Goal: Task Accomplishment & Management: Use online tool/utility

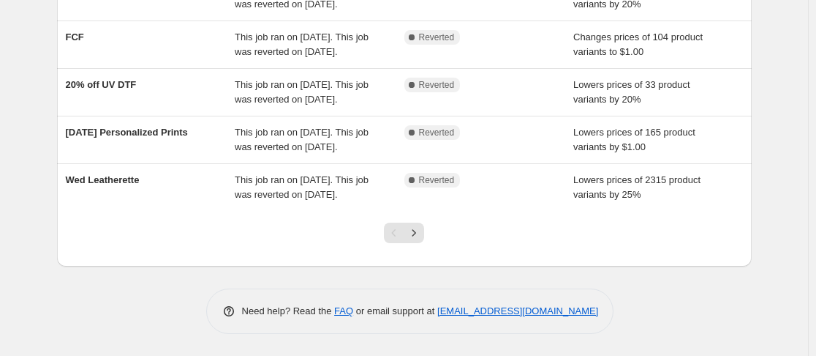
scroll to position [544, 0]
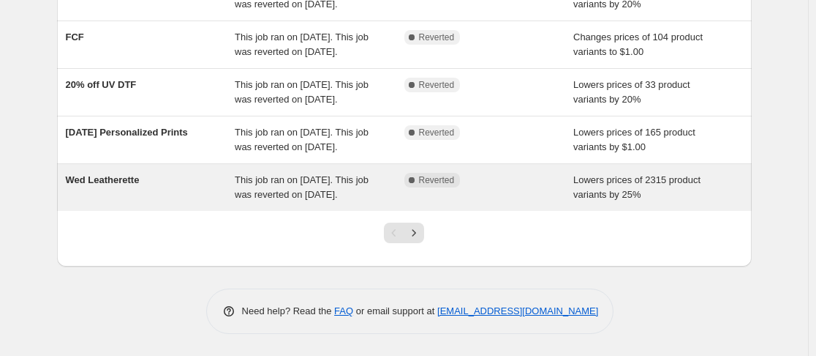
click at [171, 179] on div "Wed Leatherette" at bounding box center [151, 187] width 170 height 29
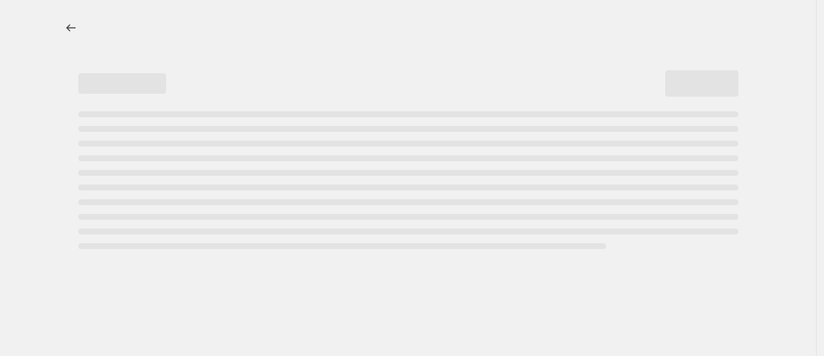
select select "percentage"
select select "no_change"
select select "collection"
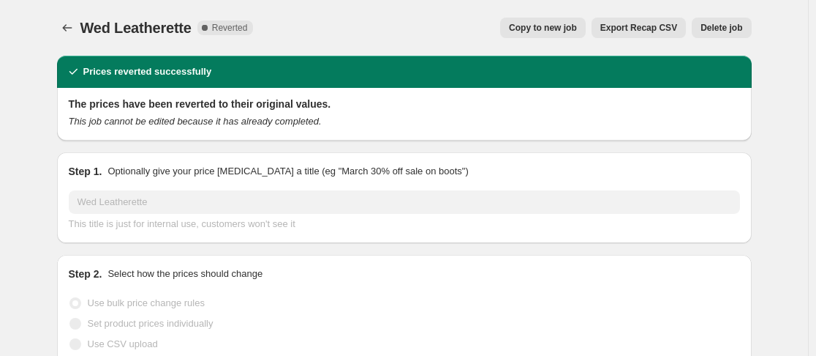
click at [557, 26] on span "Copy to new job" at bounding box center [543, 28] width 68 height 12
select select "percentage"
select select "no_change"
select select "collection"
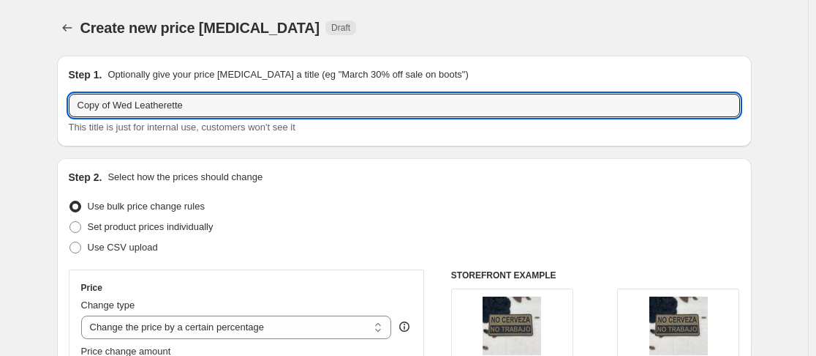
drag, startPoint x: 119, startPoint y: 108, endPoint x: 50, endPoint y: 117, distance: 69.4
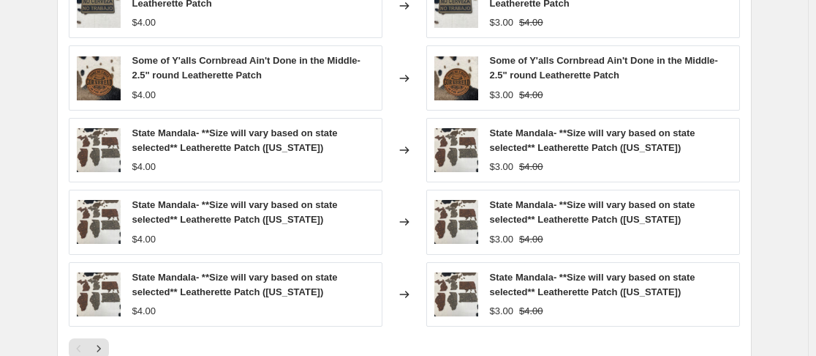
scroll to position [1295, 0]
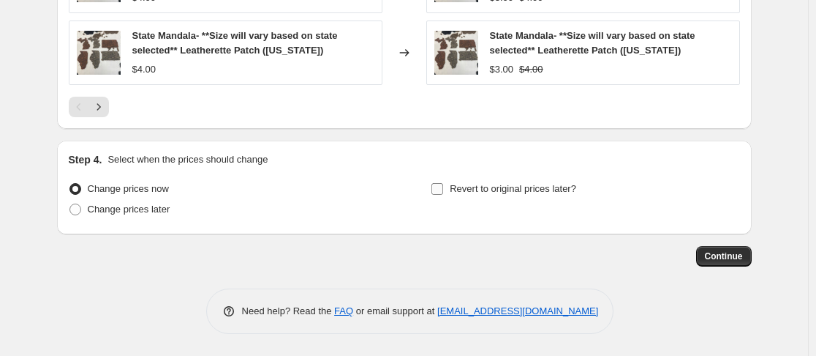
type input "Wed Leatherette"
click at [443, 192] on input "Revert to original prices later?" at bounding box center [438, 189] width 12 height 12
checkbox input "true"
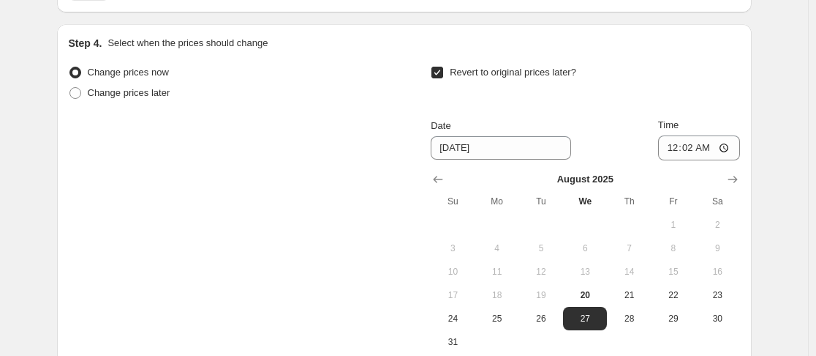
scroll to position [1446, 0]
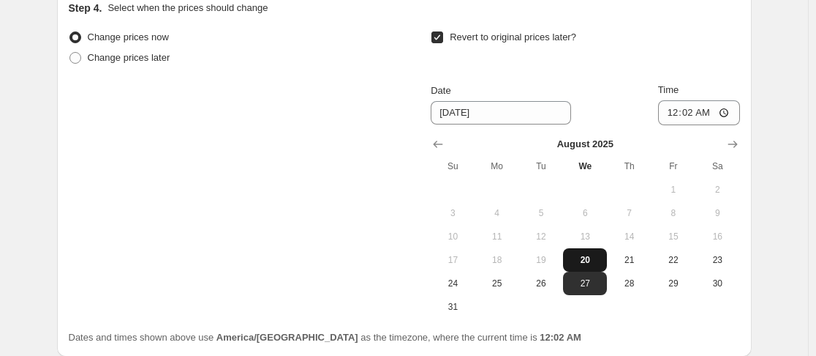
click at [607, 259] on button "20" at bounding box center [585, 259] width 44 height 23
type input "[DATE]"
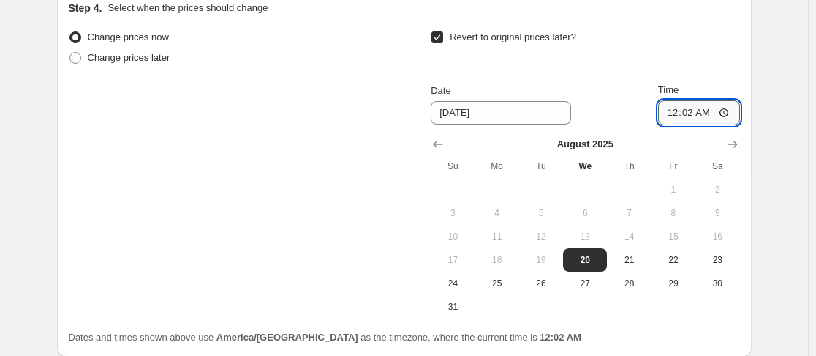
click at [670, 118] on input "00:02" at bounding box center [699, 112] width 82 height 25
type input "23:59"
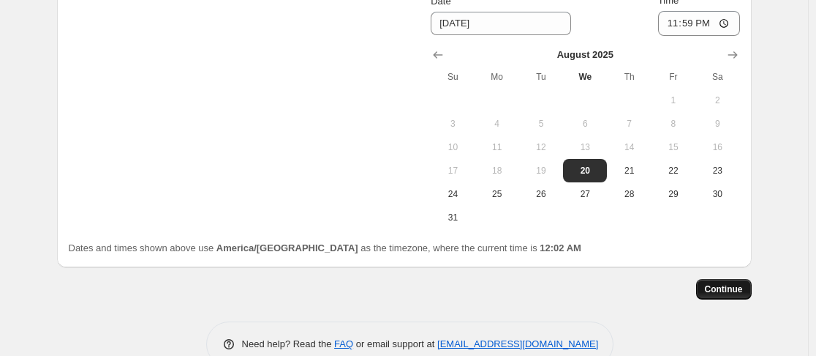
scroll to position [1536, 0]
click at [740, 287] on span "Continue" at bounding box center [724, 288] width 38 height 12
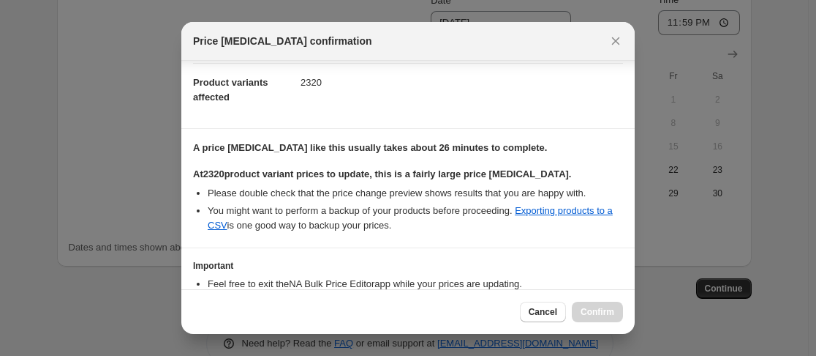
scroll to position [280, 0]
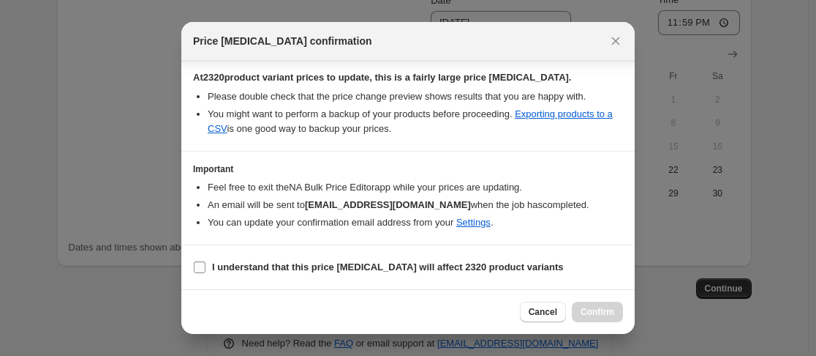
click at [198, 268] on input "I understand that this price [MEDICAL_DATA] will affect 2320 product variants" at bounding box center [200, 267] width 12 height 12
checkbox input "true"
click at [587, 304] on button "Confirm" at bounding box center [597, 311] width 51 height 20
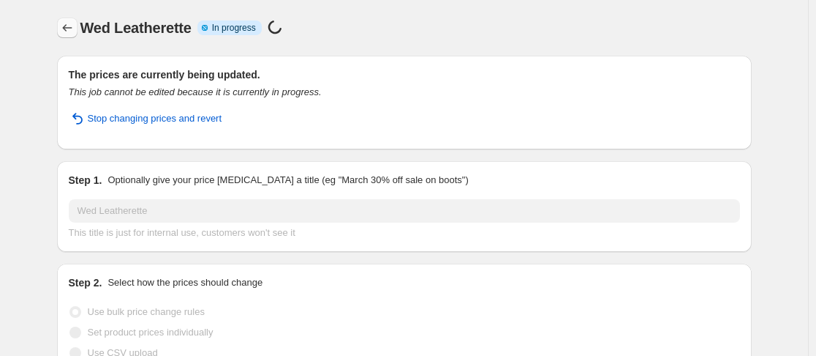
click at [73, 26] on icon "Price change jobs" at bounding box center [67, 27] width 15 height 15
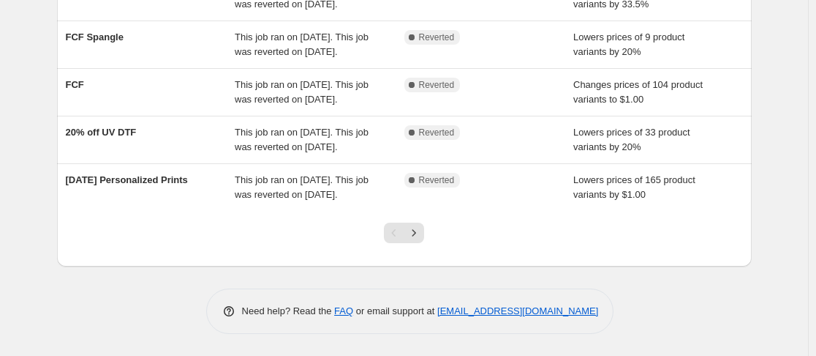
scroll to position [544, 0]
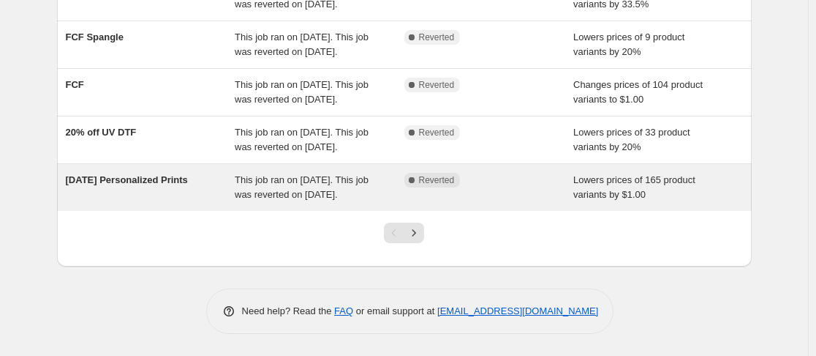
click at [185, 187] on div "[DATE] Personalized Prints" at bounding box center [151, 187] width 170 height 29
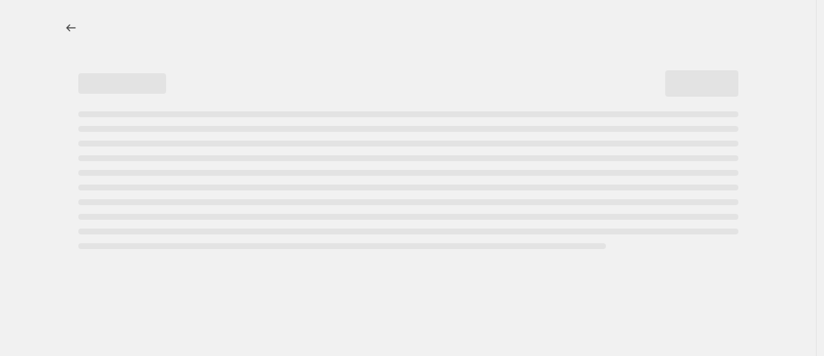
select select "by"
select select "no_change"
select select "collection"
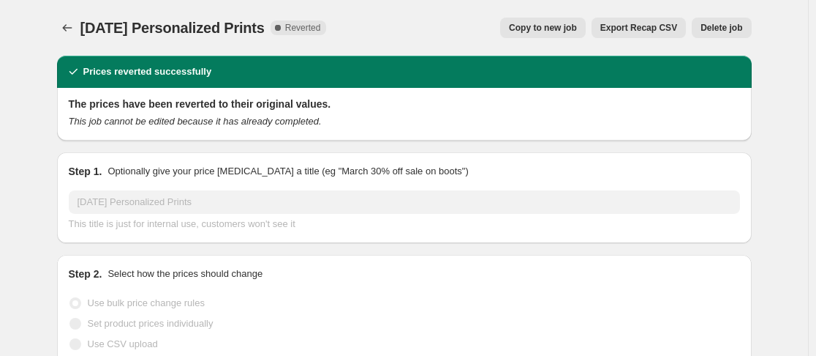
click at [549, 31] on span "Copy to new job" at bounding box center [543, 28] width 68 height 12
select select "by"
select select "no_change"
select select "collection"
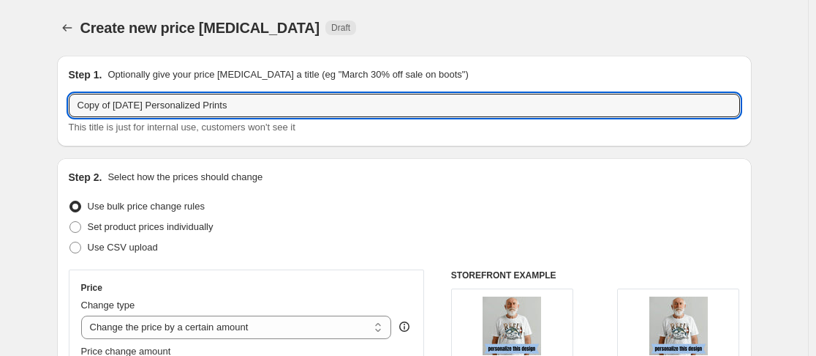
drag, startPoint x: 122, startPoint y: 105, endPoint x: 30, endPoint y: 110, distance: 92.3
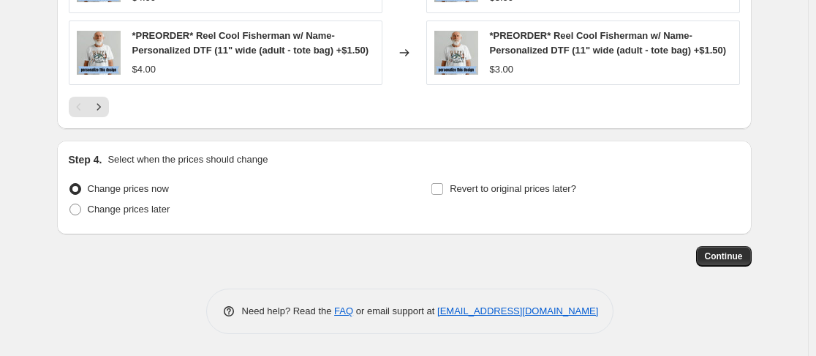
scroll to position [1324, 0]
type input "[DATE] Personalized Prints"
click at [443, 189] on input "Revert to original prices later?" at bounding box center [438, 189] width 12 height 12
checkbox input "true"
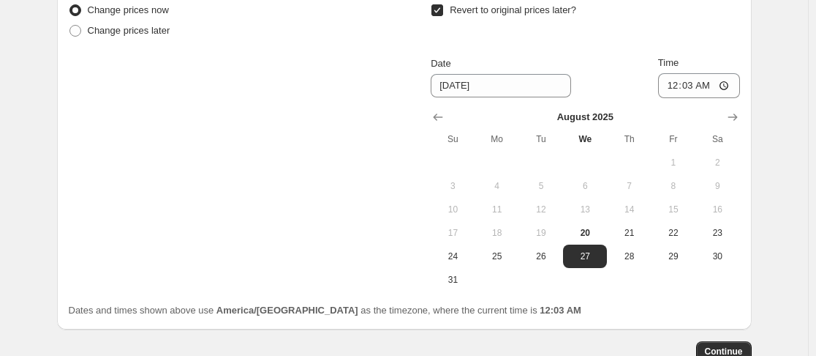
scroll to position [1491, 0]
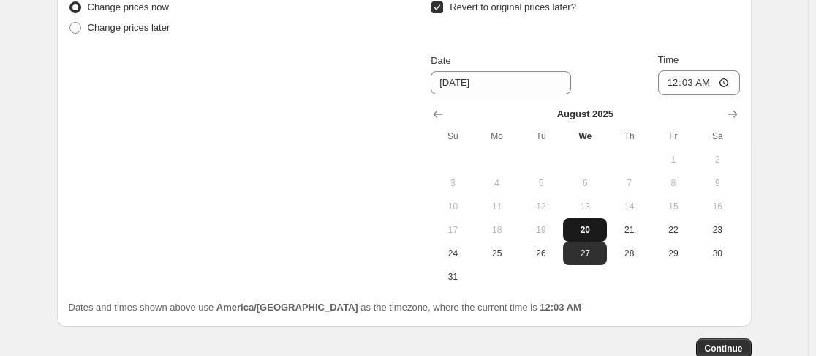
click at [583, 236] on span "20" at bounding box center [585, 230] width 32 height 12
type input "[DATE]"
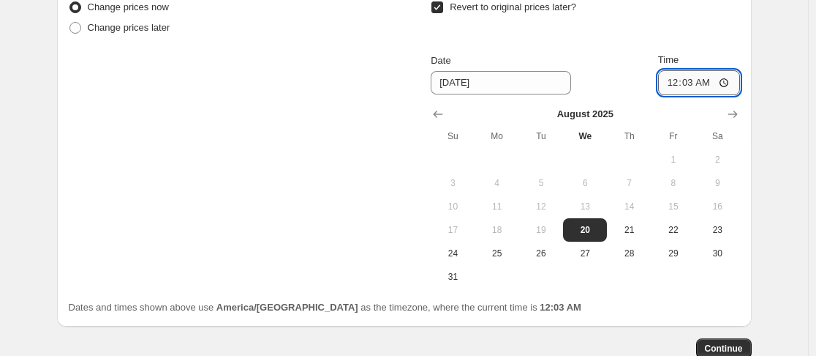
click at [673, 95] on input "00:03" at bounding box center [699, 82] width 82 height 25
type input "23:59"
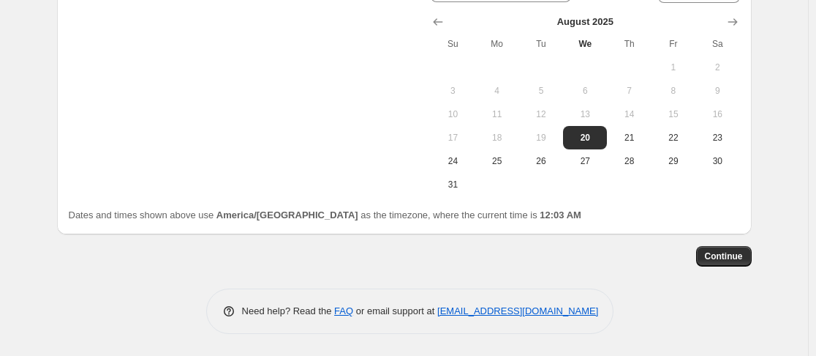
scroll to position [1598, 0]
click at [740, 262] on button "Continue" at bounding box center [724, 256] width 56 height 20
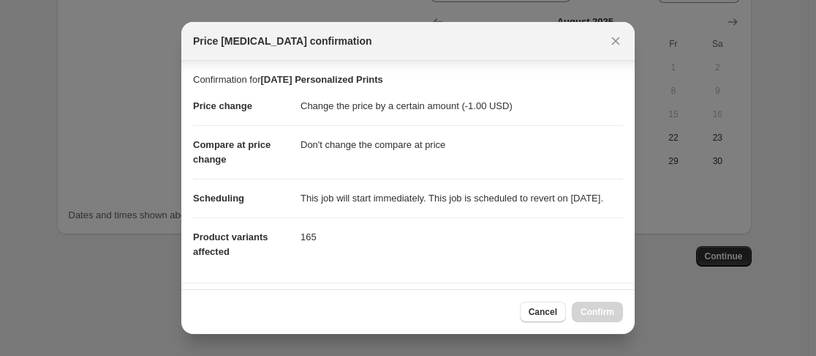
scroll to position [290, 0]
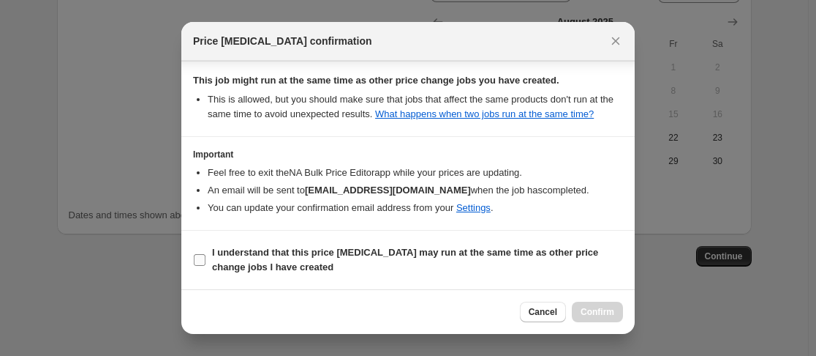
click at [203, 261] on input "I understand that this price [MEDICAL_DATA] may run at the same time as other p…" at bounding box center [200, 260] width 12 height 12
checkbox input "true"
click at [584, 313] on span "Confirm" at bounding box center [598, 312] width 34 height 12
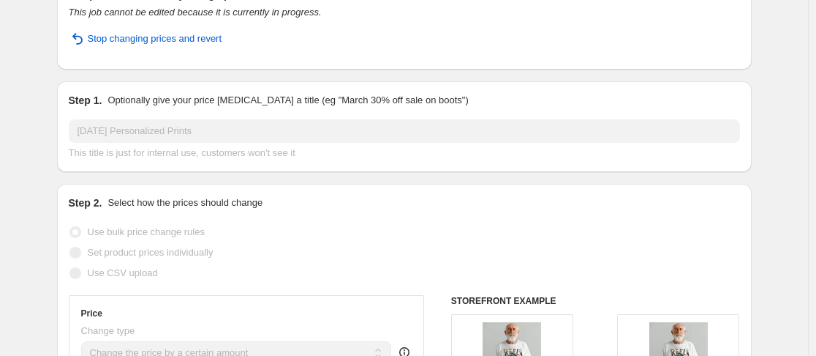
scroll to position [18, 0]
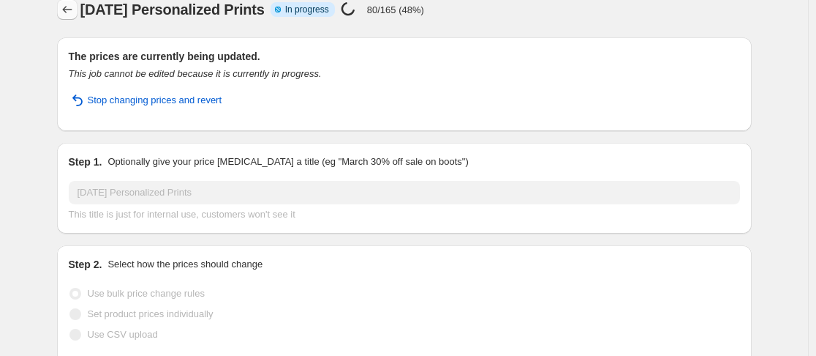
click at [78, 6] on button "Price change jobs" at bounding box center [67, 9] width 20 height 20
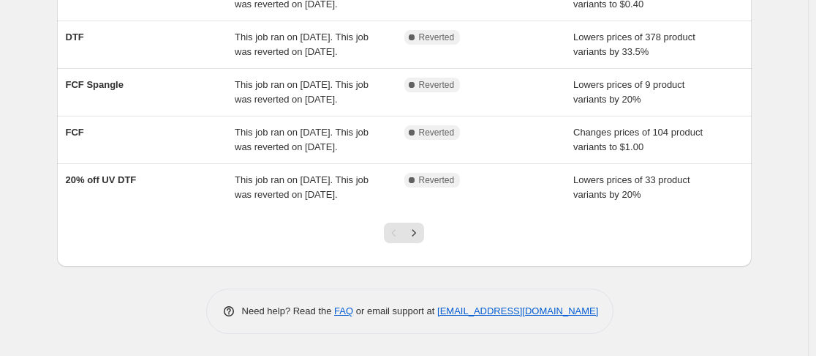
scroll to position [544, 0]
click at [417, 225] on button "Next" at bounding box center [414, 232] width 20 height 20
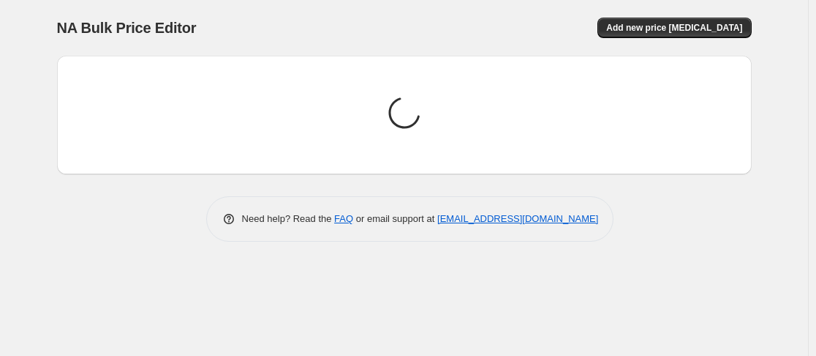
scroll to position [0, 0]
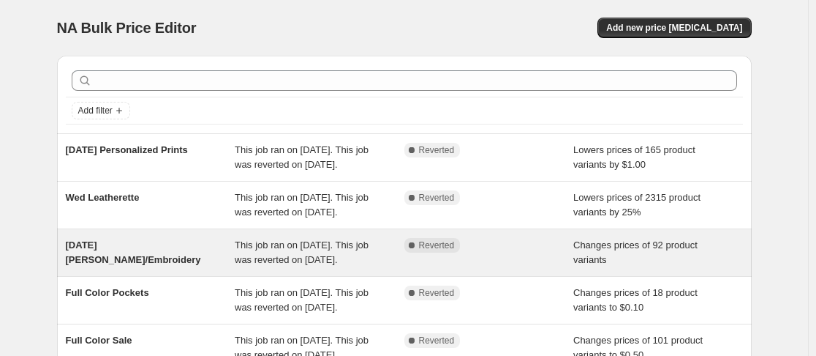
click at [142, 265] on span "[DATE] [PERSON_NAME]/Embroidery" at bounding box center [133, 252] width 135 height 26
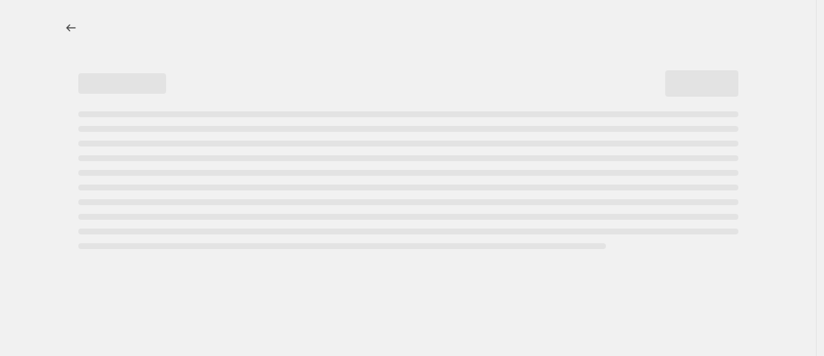
select select "percentage"
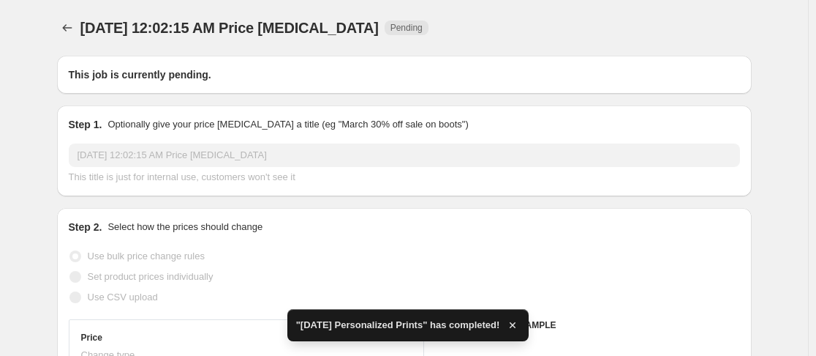
type input "[DATE] [PERSON_NAME]/Embroidery"
radio input "false"
radio input "true"
radio input "false"
radio input "true"
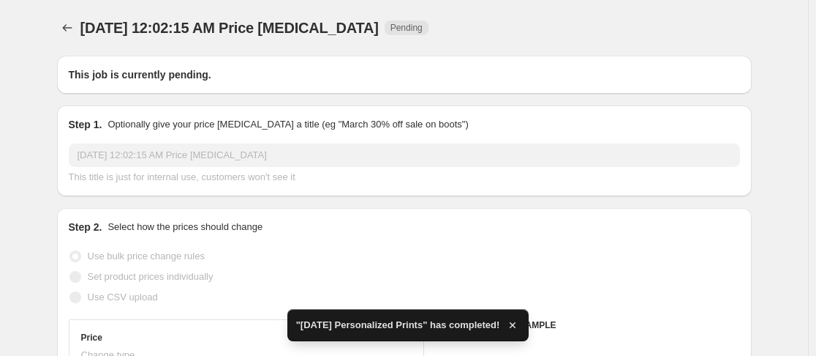
checkbox input "true"
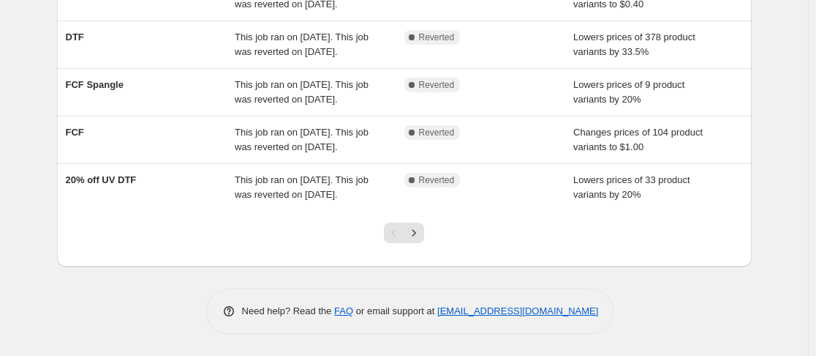
scroll to position [544, 0]
click at [415, 230] on icon "Next" at bounding box center [414, 232] width 15 height 15
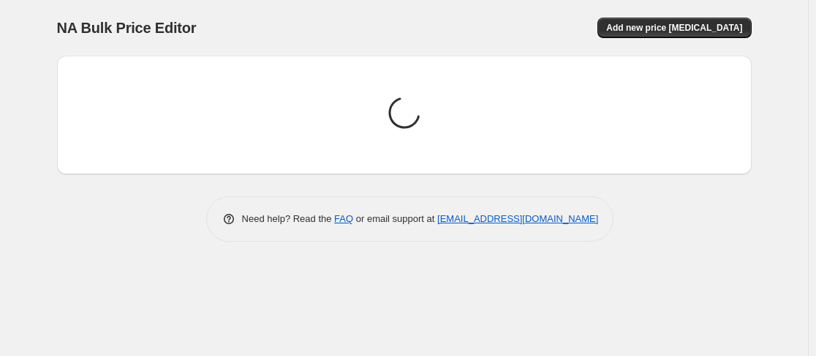
scroll to position [0, 0]
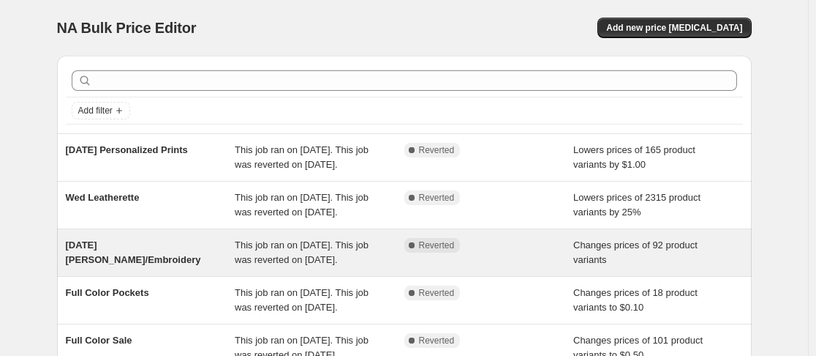
click at [195, 267] on div "[DATE] [PERSON_NAME]/Embroidery" at bounding box center [151, 252] width 170 height 29
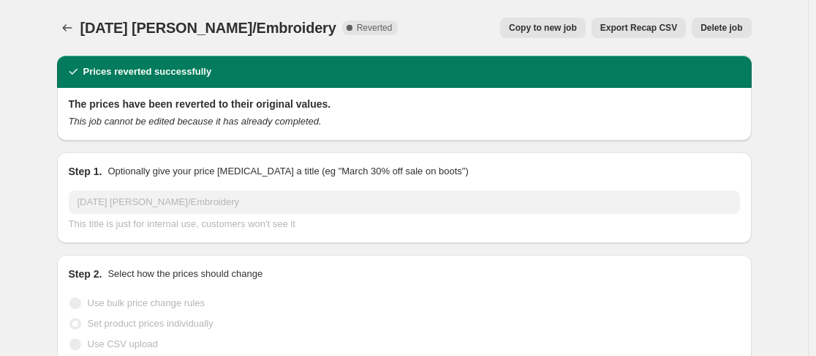
click at [544, 30] on span "Copy to new job" at bounding box center [543, 28] width 68 height 12
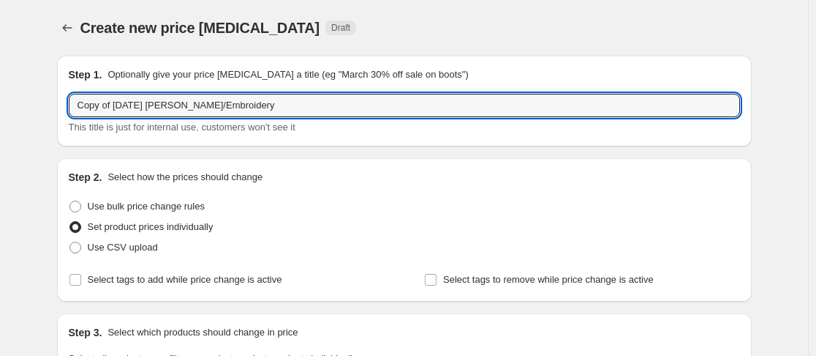
drag, startPoint x: 124, startPoint y: 105, endPoint x: 43, endPoint y: 113, distance: 80.9
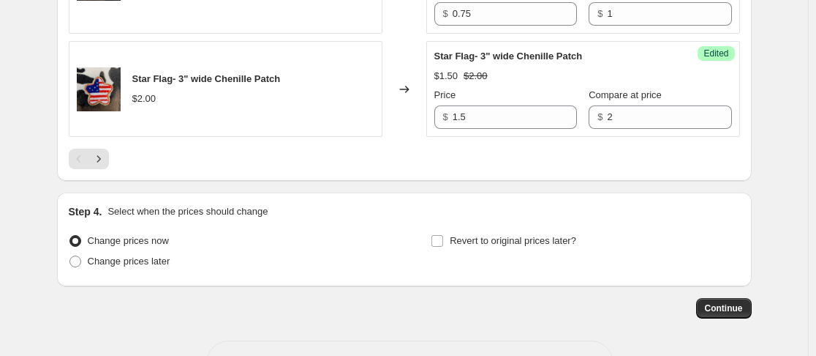
scroll to position [2628, 0]
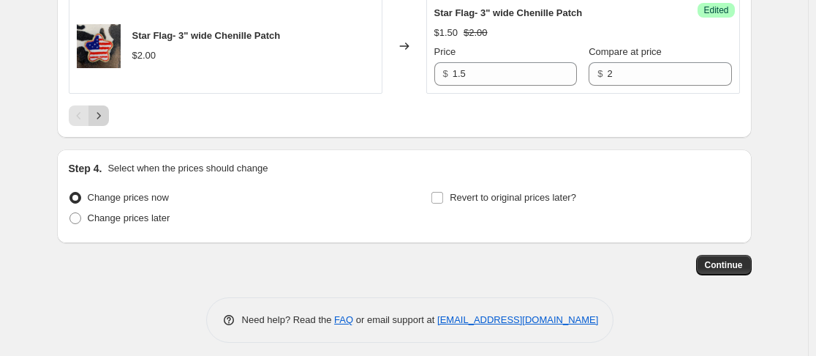
type input "[DATE] [PERSON_NAME]/Embroidery"
click at [100, 116] on icon "Next" at bounding box center [99, 115] width 4 height 7
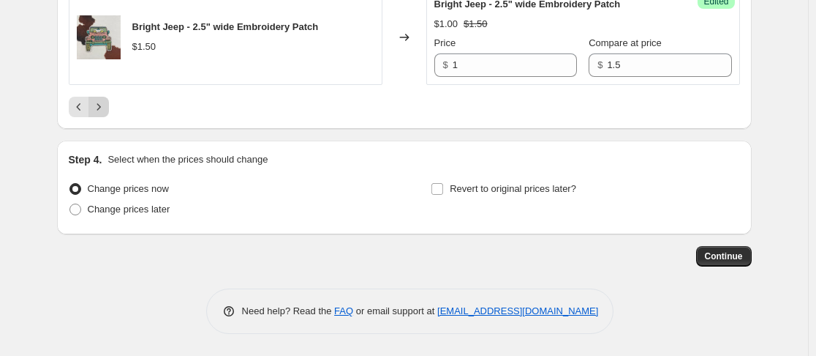
click at [103, 116] on button "Next" at bounding box center [99, 107] width 20 height 20
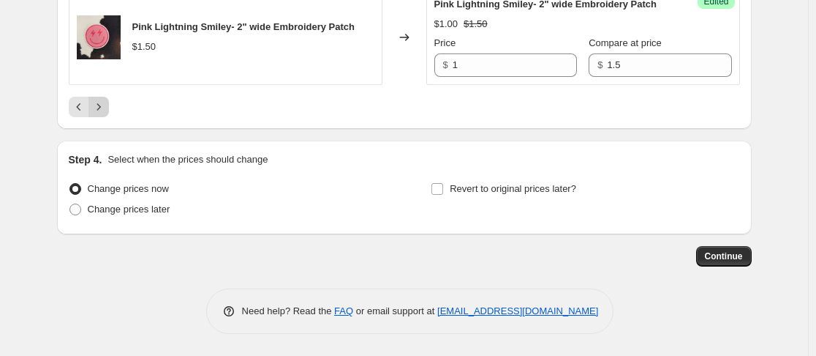
click at [103, 116] on button "Next" at bounding box center [99, 107] width 20 height 20
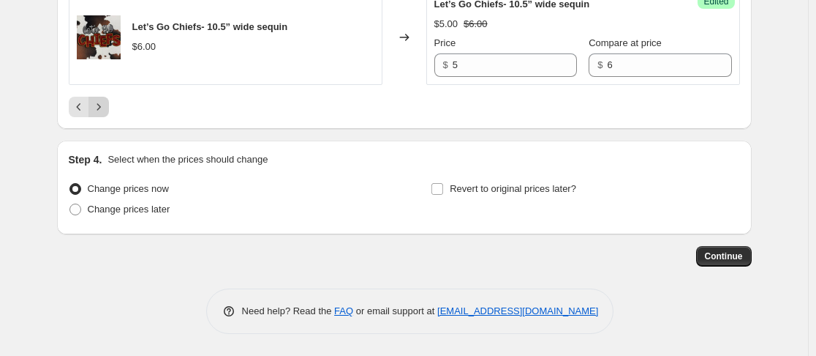
click at [103, 116] on button "Next" at bounding box center [99, 107] width 20 height 20
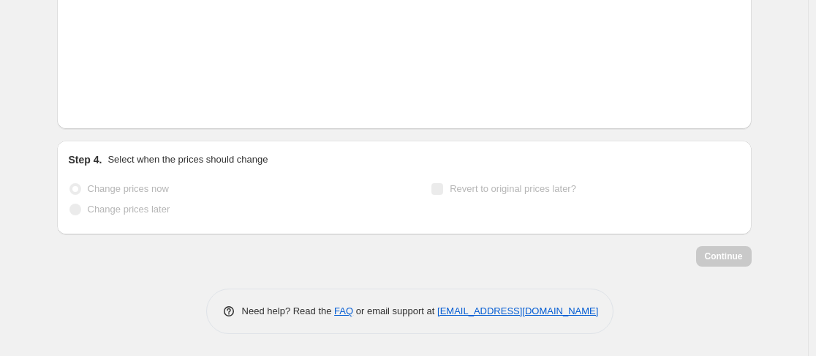
scroll to position [1710, 0]
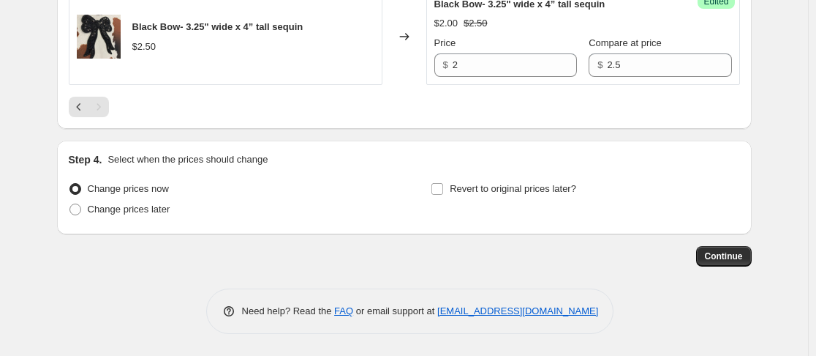
click at [103, 111] on div "Pagination" at bounding box center [99, 107] width 20 height 20
click at [78, 109] on icon "Previous" at bounding box center [79, 106] width 15 height 15
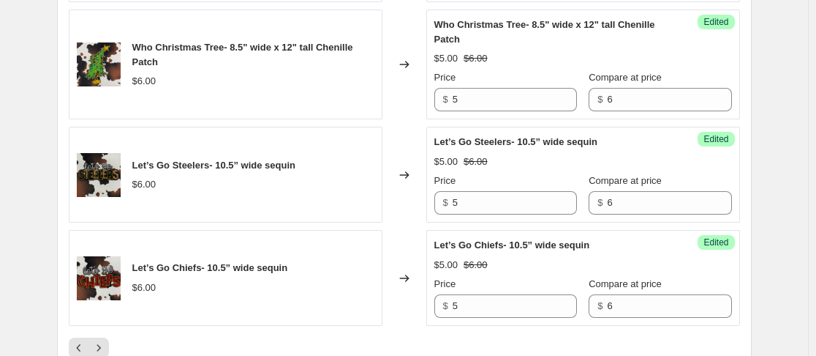
scroll to position [2549, 0]
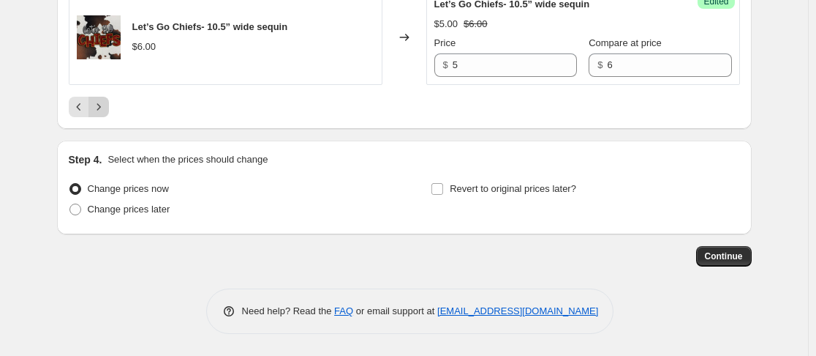
click at [106, 104] on icon "Next" at bounding box center [98, 106] width 15 height 15
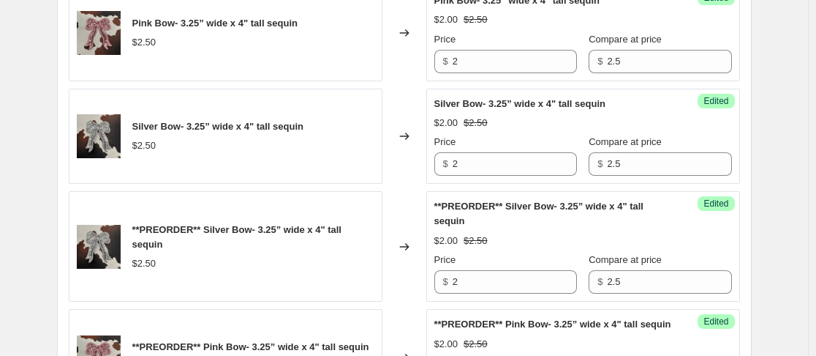
scroll to position [1710, 0]
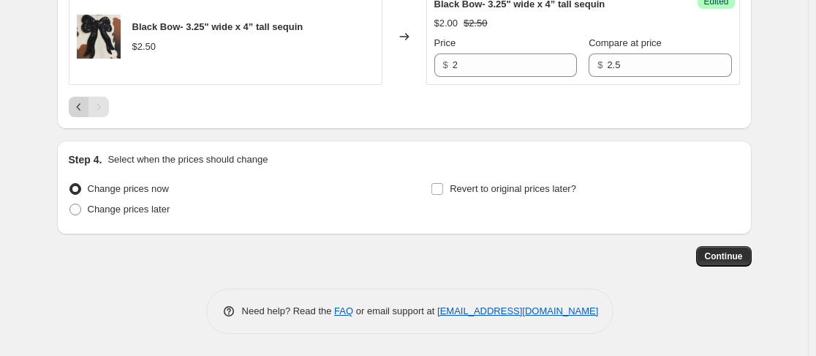
click at [86, 102] on icon "Previous" at bounding box center [79, 106] width 15 height 15
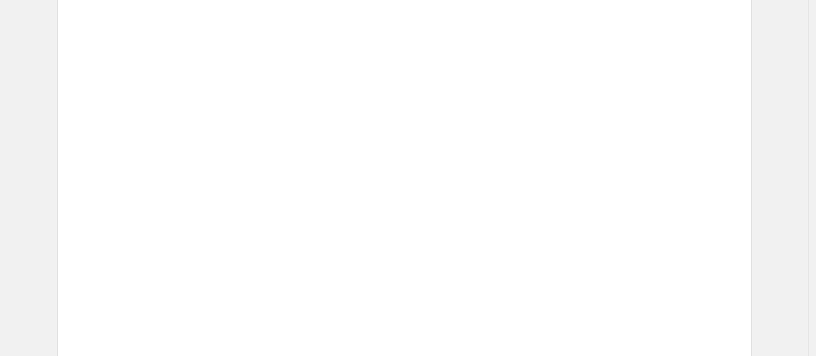
click at [83, 102] on img at bounding box center [99, 111] width 44 height 44
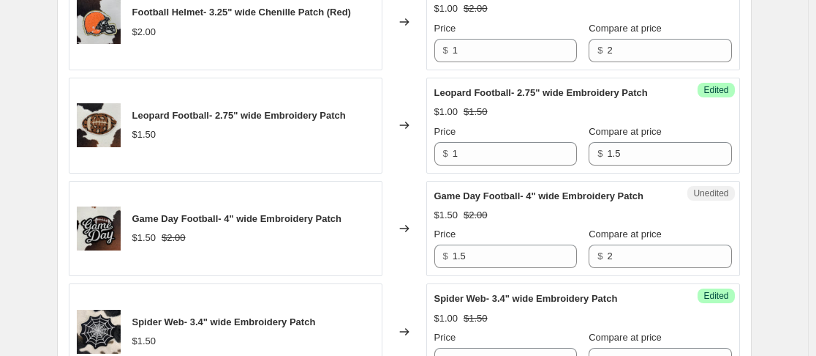
click at [83, 102] on div "Leopard Football- 2.75" wide Embroidery Patch $1.50" at bounding box center [226, 126] width 314 height 96
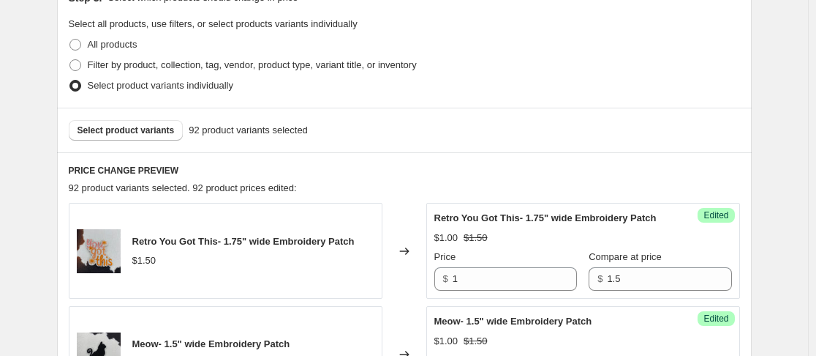
scroll to position [335, 0]
click at [147, 141] on div "Select product variants 92 product variants selected" at bounding box center [404, 129] width 695 height 45
click at [146, 129] on span "Select product variants" at bounding box center [126, 130] width 97 height 12
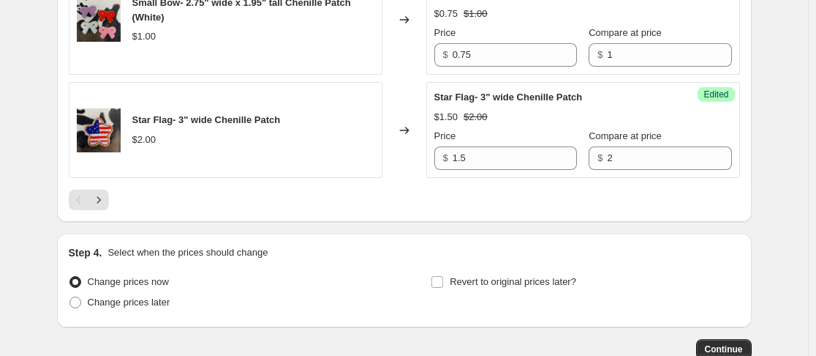
scroll to position [2545, 0]
click at [105, 203] on icon "Next" at bounding box center [98, 199] width 15 height 15
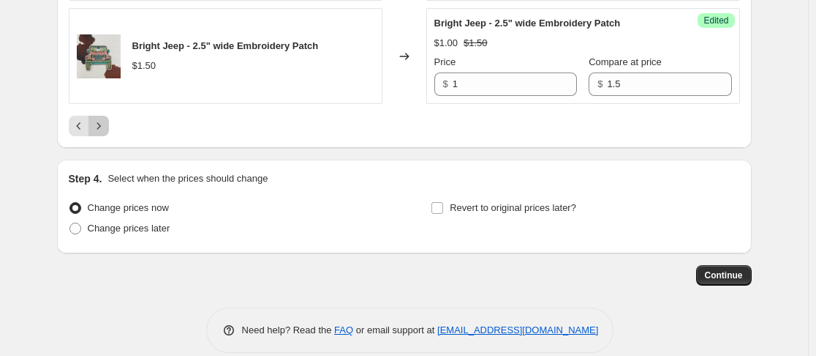
click at [104, 128] on icon "Next" at bounding box center [98, 126] width 15 height 15
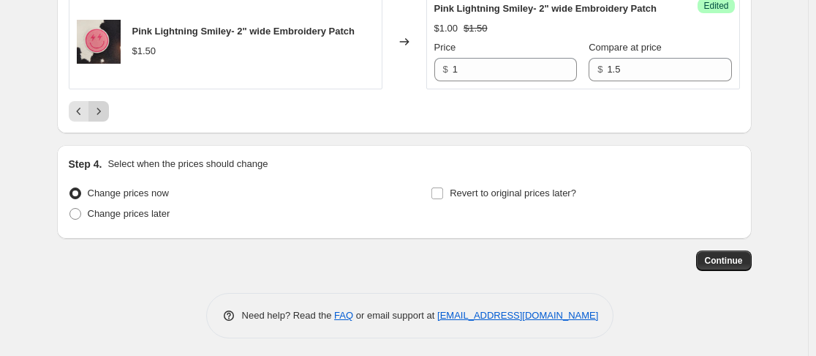
click at [102, 110] on icon "Next" at bounding box center [98, 111] width 15 height 15
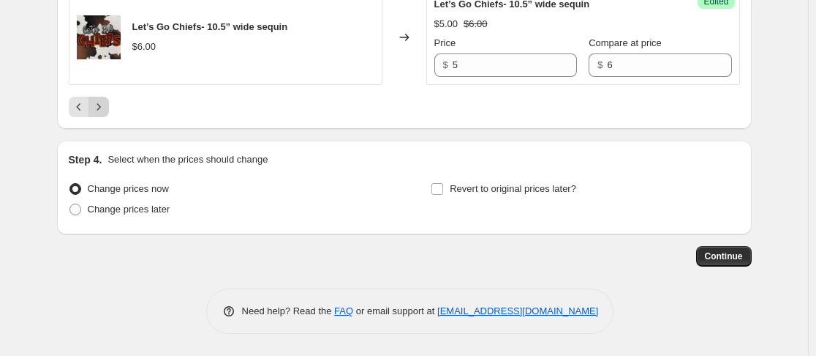
click at [102, 110] on icon "Next" at bounding box center [98, 106] width 15 height 15
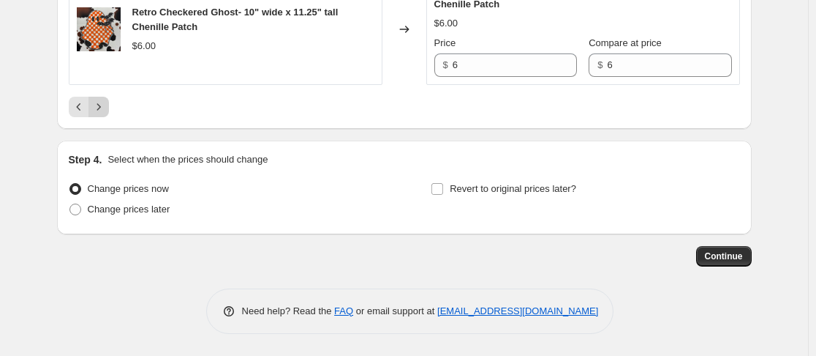
scroll to position [1789, 0]
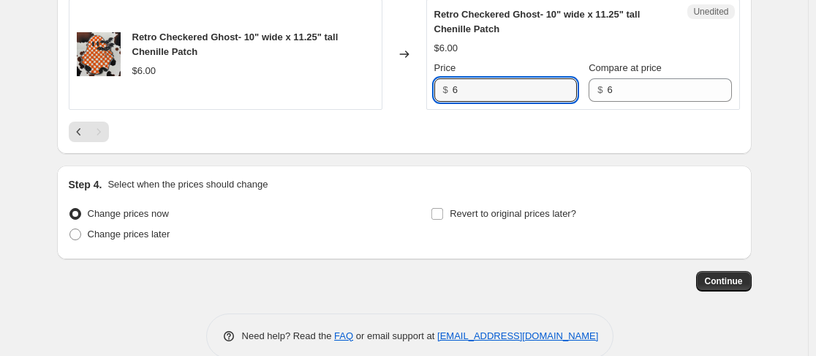
drag, startPoint x: 462, startPoint y: 94, endPoint x: 425, endPoint y: 105, distance: 38.9
click at [425, 105] on div "Retro Checkered Ghost- 10" wide x 11.25" tall Chenille Patch $6.00 Changed to U…" at bounding box center [405, 54] width 672 height 110
type input "5"
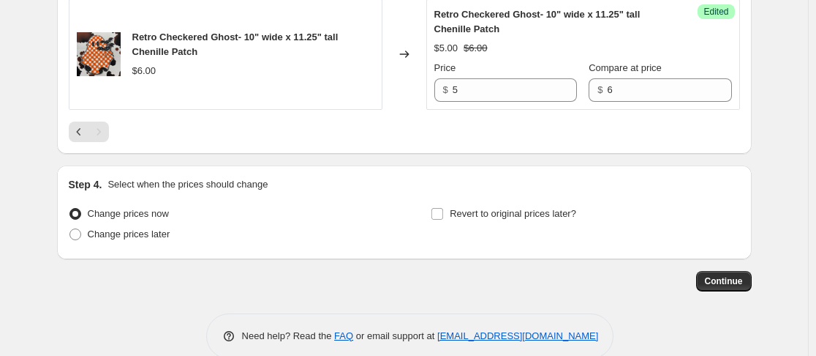
click at [441, 219] on input "Revert to original prices later?" at bounding box center [438, 214] width 12 height 12
checkbox input "true"
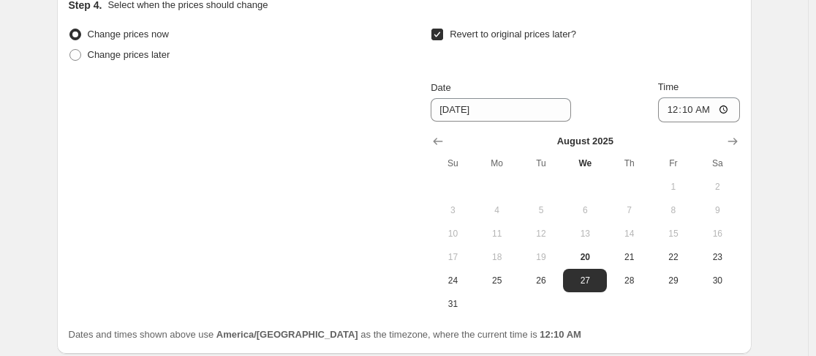
scroll to position [1969, 0]
click at [593, 261] on span "20" at bounding box center [585, 255] width 32 height 12
type input "[DATE]"
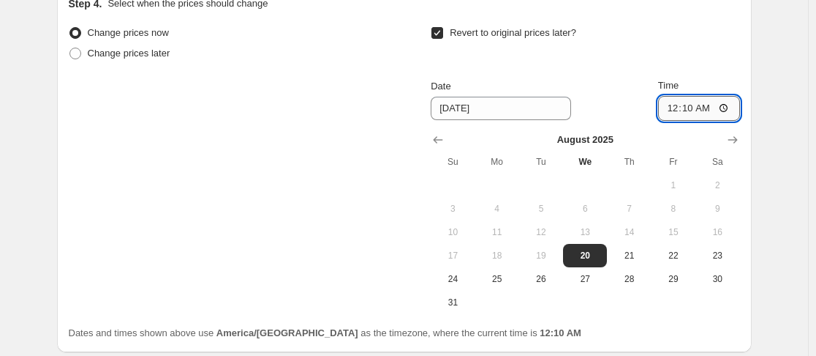
click at [673, 121] on input "00:10" at bounding box center [699, 108] width 82 height 25
type input "23:59"
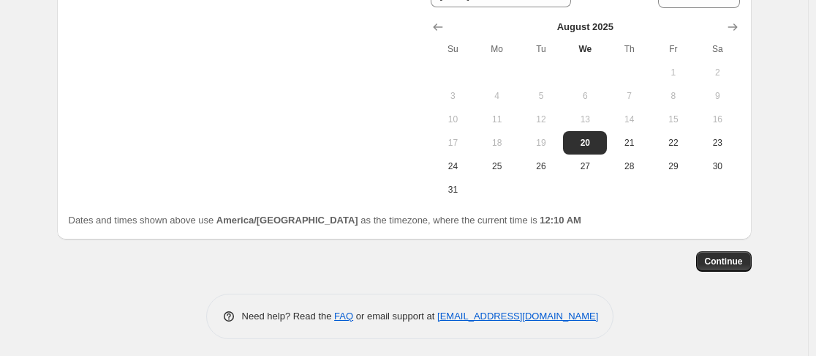
scroll to position [2084, 0]
click at [743, 266] on span "Continue" at bounding box center [724, 260] width 38 height 12
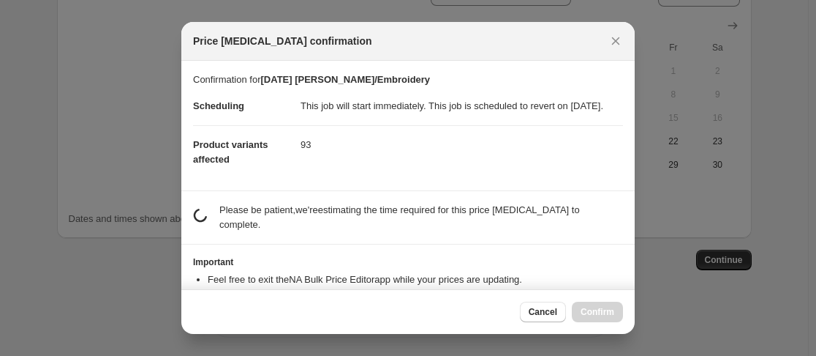
scroll to position [198, 0]
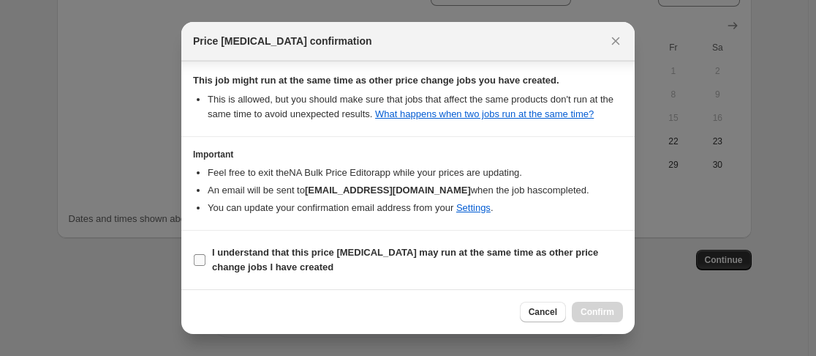
click at [198, 258] on input "I understand that this price [MEDICAL_DATA] may run at the same time as other p…" at bounding box center [200, 260] width 12 height 12
checkbox input "true"
click at [607, 309] on span "Confirm" at bounding box center [598, 312] width 34 height 12
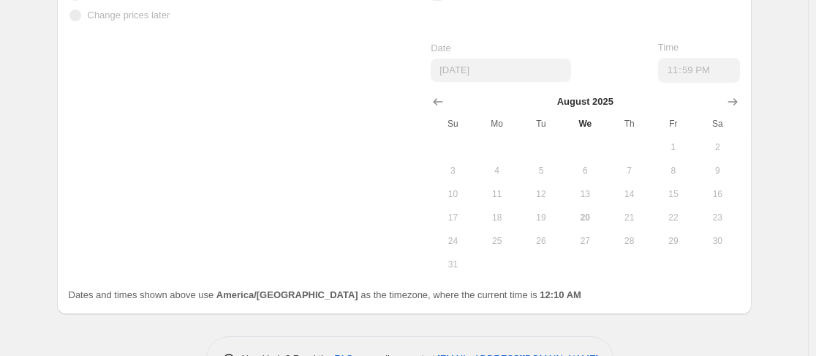
scroll to position [2122, 0]
